Goal: Information Seeking & Learning: Learn about a topic

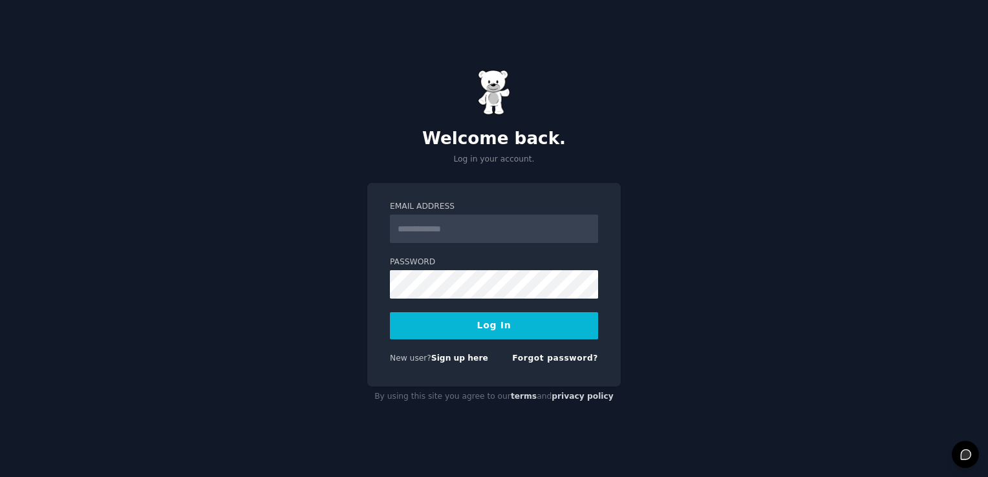
type input "**********"
click at [496, 321] on button "Log In" at bounding box center [494, 325] width 208 height 27
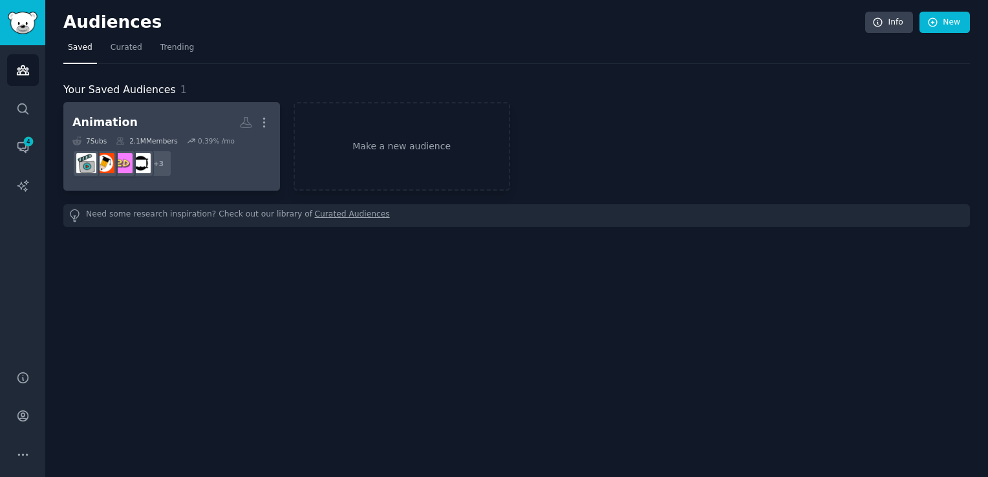
click at [114, 107] on link "Animation More 7 Sub s 2.1M Members 0.39 % /mo + 3" at bounding box center [171, 146] width 217 height 89
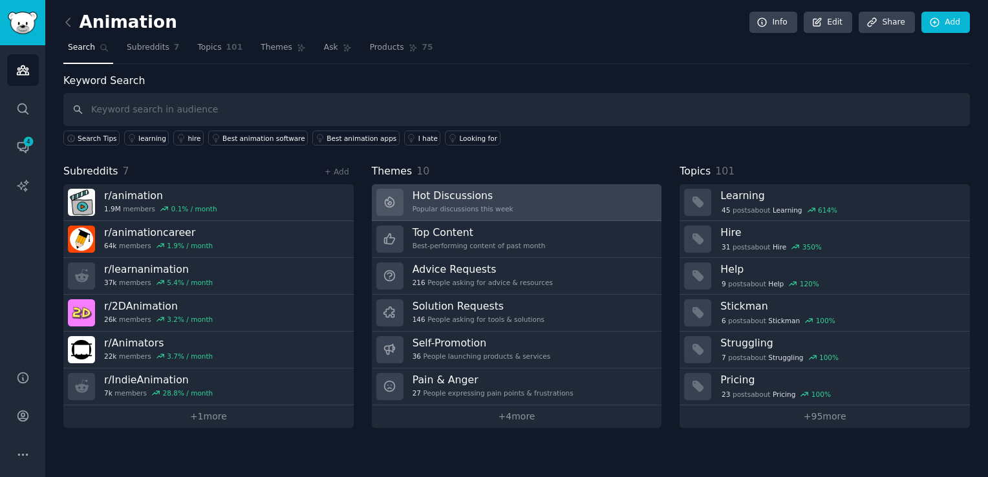
click at [455, 207] on div "Popular discussions this week" at bounding box center [462, 208] width 101 height 9
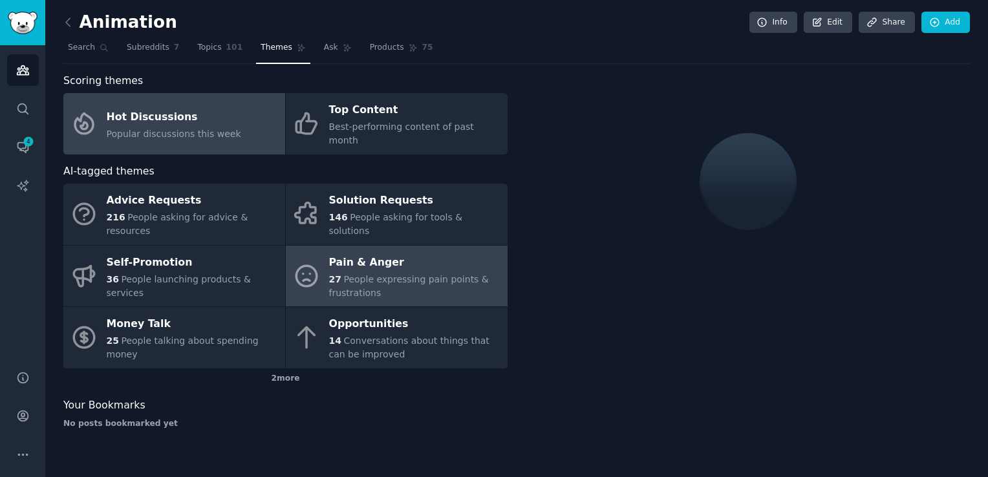
click at [405, 273] on div "27 People expressing pain points & frustrations" at bounding box center [415, 286] width 172 height 27
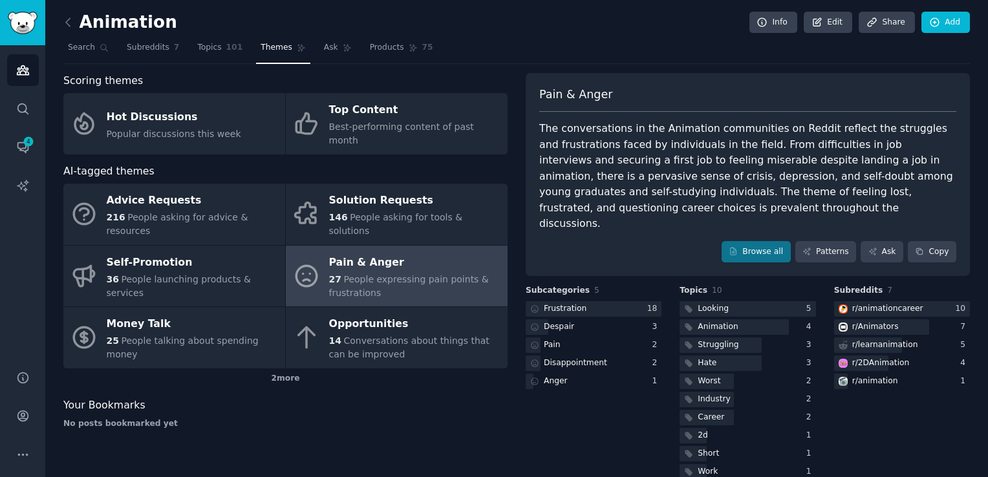
scroll to position [5, 0]
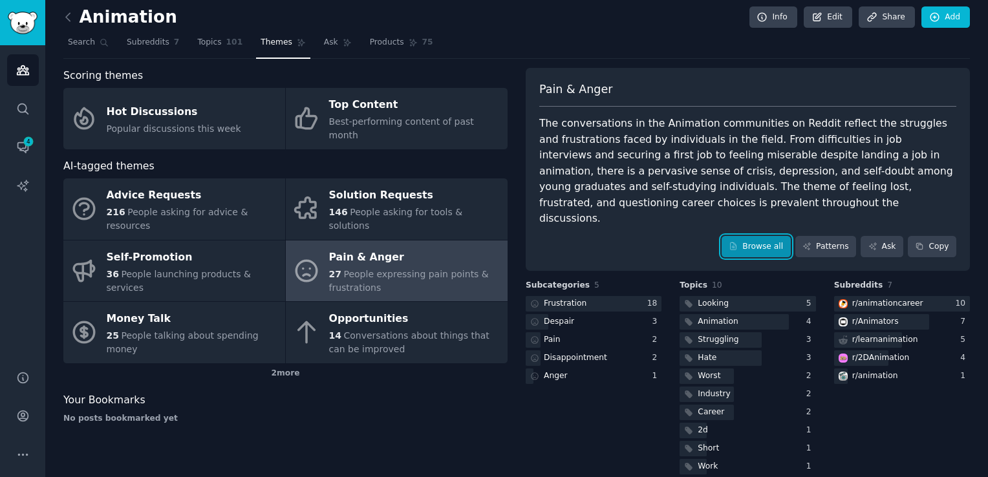
click at [755, 236] on link "Browse all" at bounding box center [755, 247] width 69 height 22
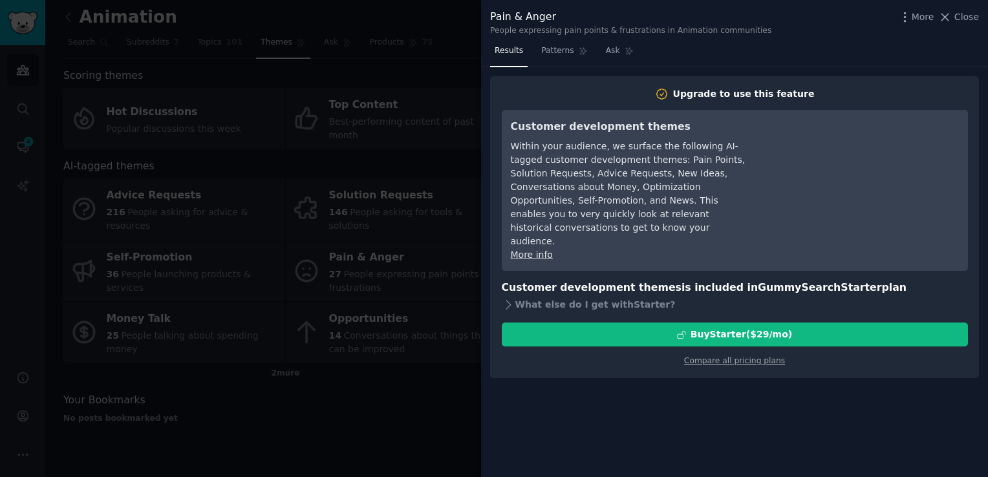
click at [414, 315] on div at bounding box center [494, 238] width 988 height 477
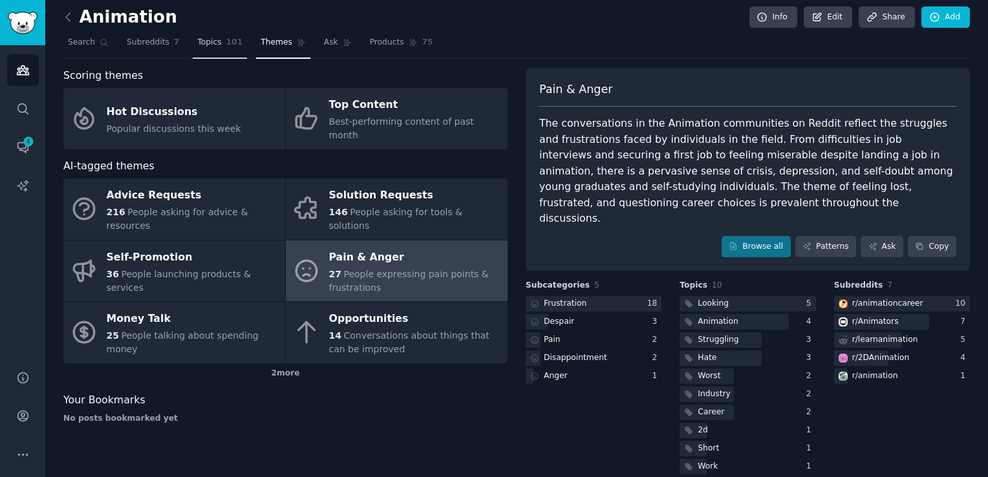
click at [197, 43] on span "Topics" at bounding box center [209, 43] width 24 height 12
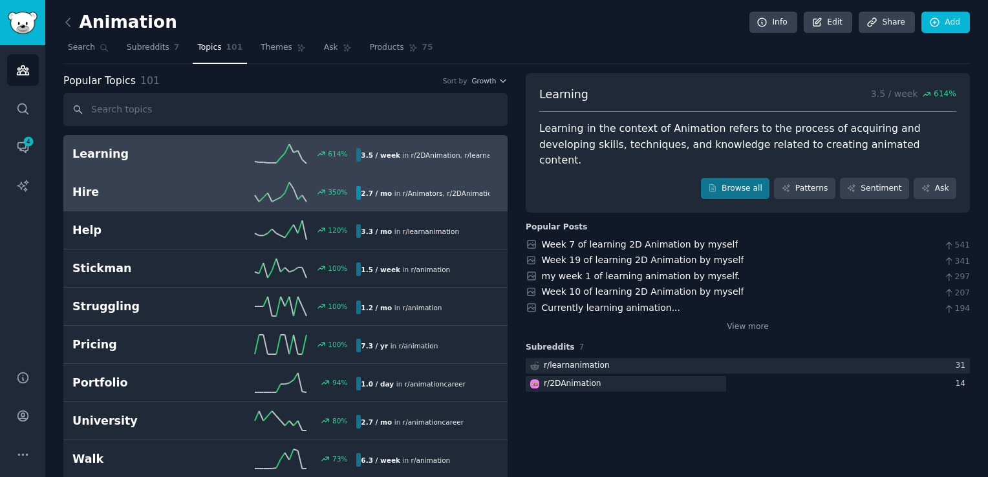
click at [140, 177] on link "Hire 350 % 2.7 / mo in r/ Animators , r/ 2DAnimation" at bounding box center [285, 192] width 444 height 38
